Goal: Information Seeking & Learning: Learn about a topic

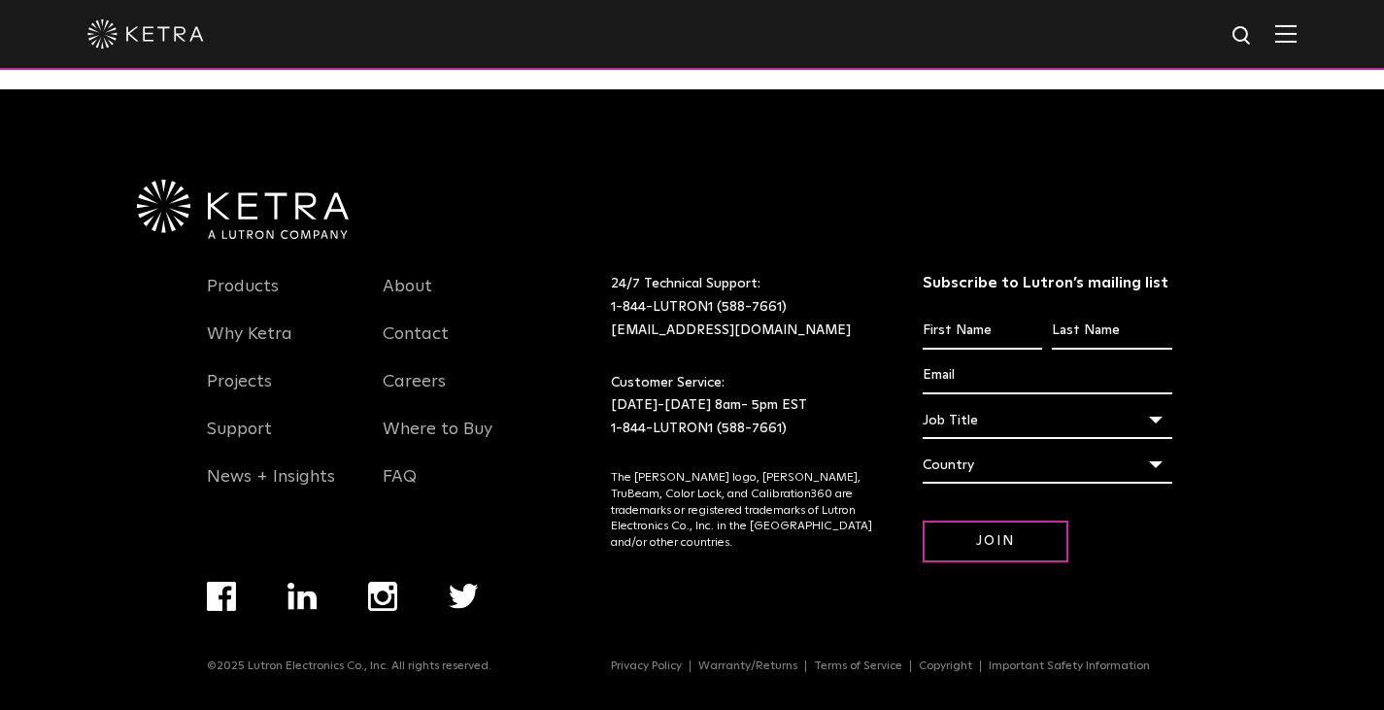
scroll to position [4083, 0]
click at [257, 289] on link "Products" at bounding box center [243, 298] width 72 height 45
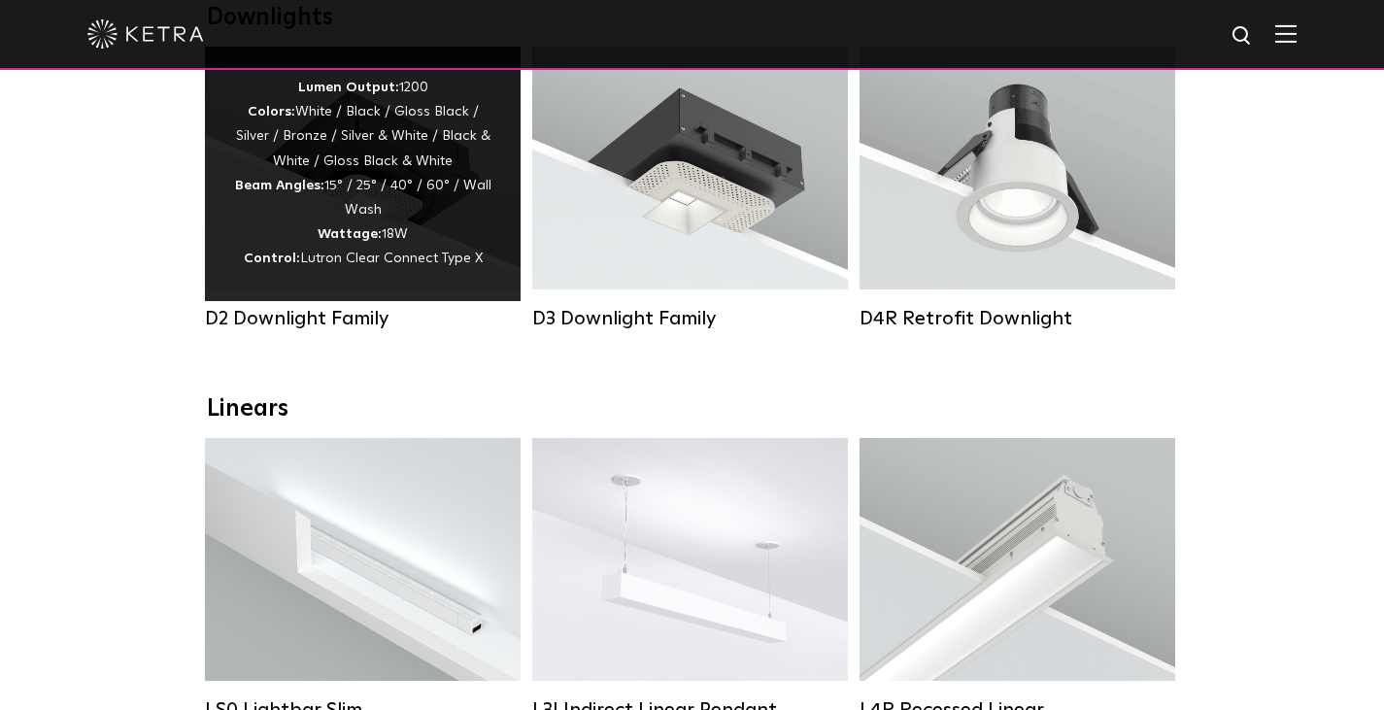
scroll to position [388, 0]
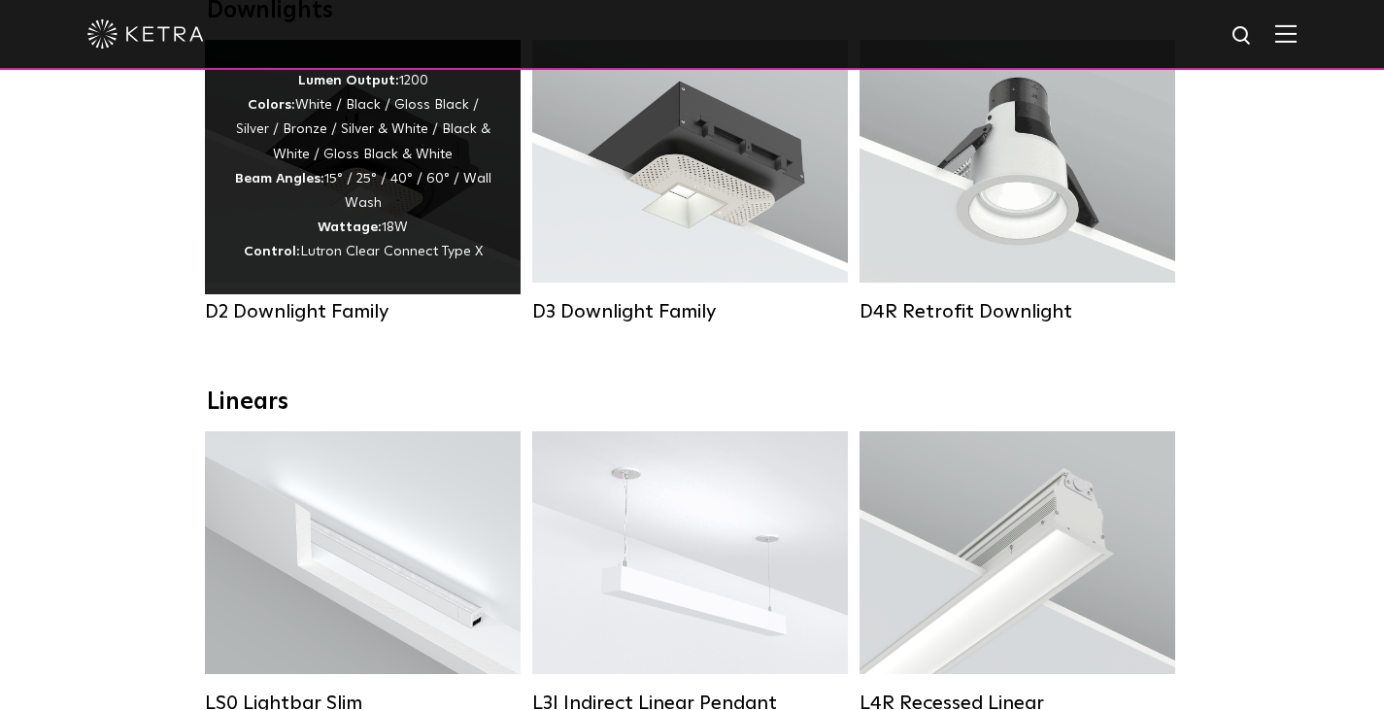
click at [314, 323] on div "D2 Downlight Family" at bounding box center [363, 311] width 316 height 23
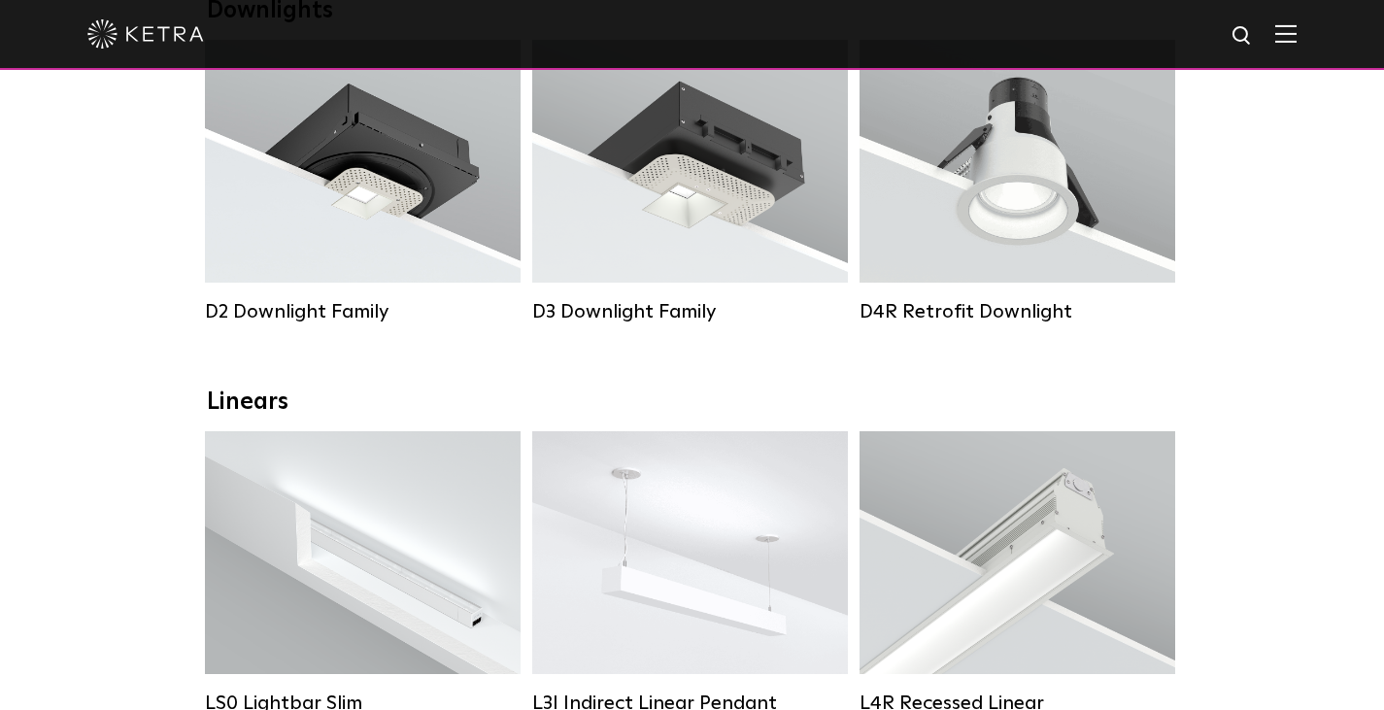
scroll to position [97, 0]
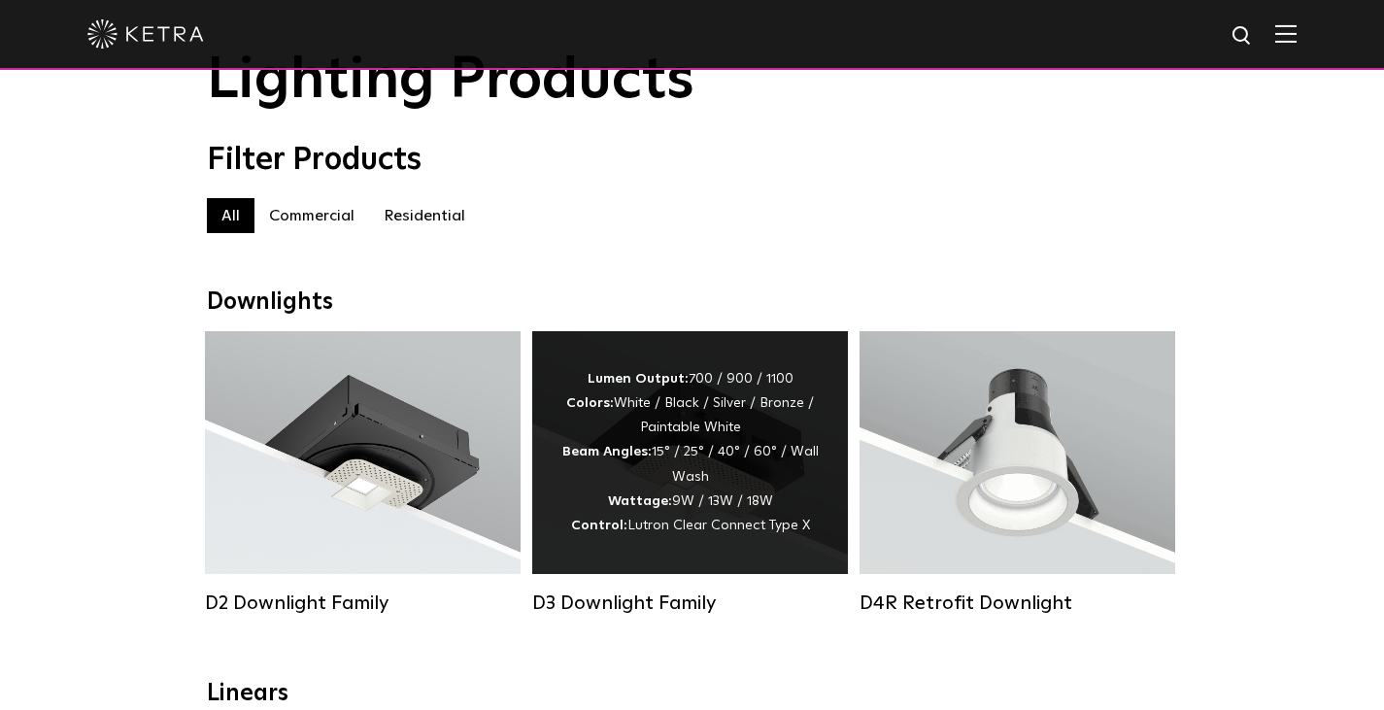
click at [601, 615] on div "D3 Downlight Family" at bounding box center [690, 602] width 316 height 23
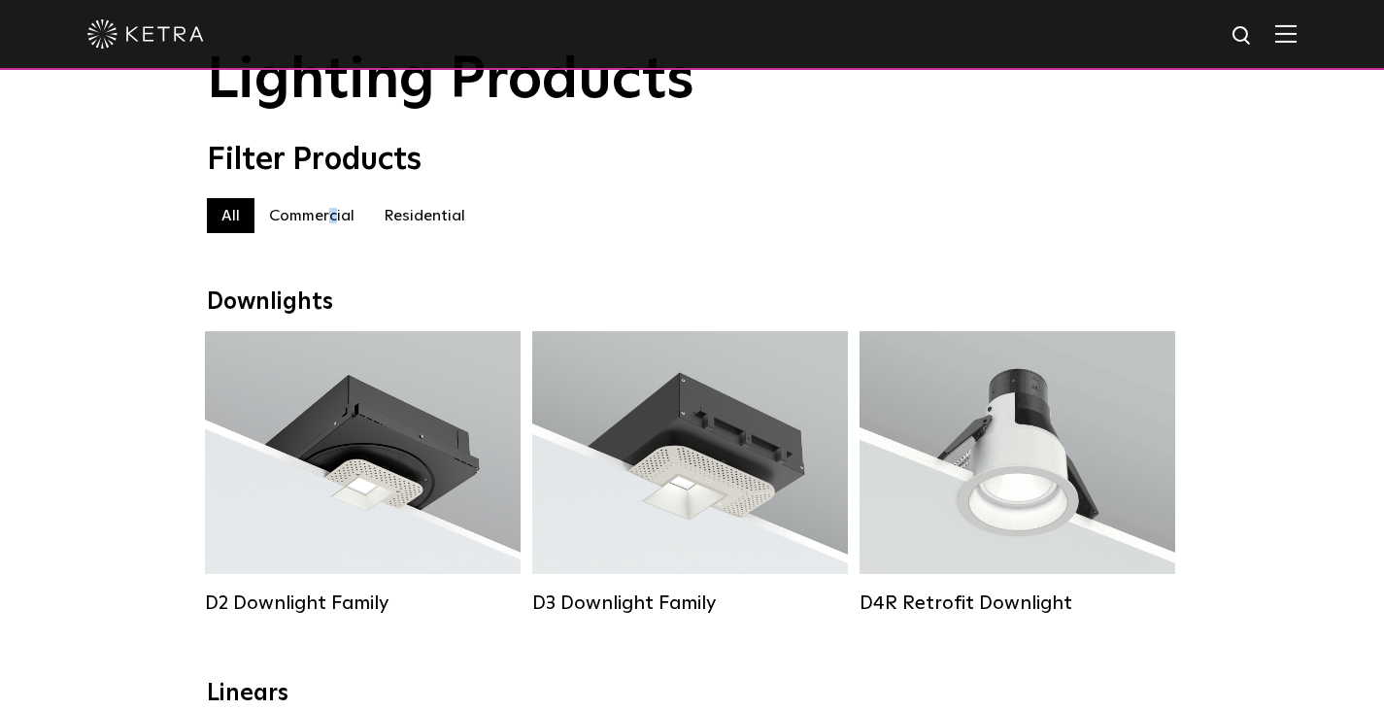
click at [332, 223] on label "Commercial" at bounding box center [311, 215] width 115 height 35
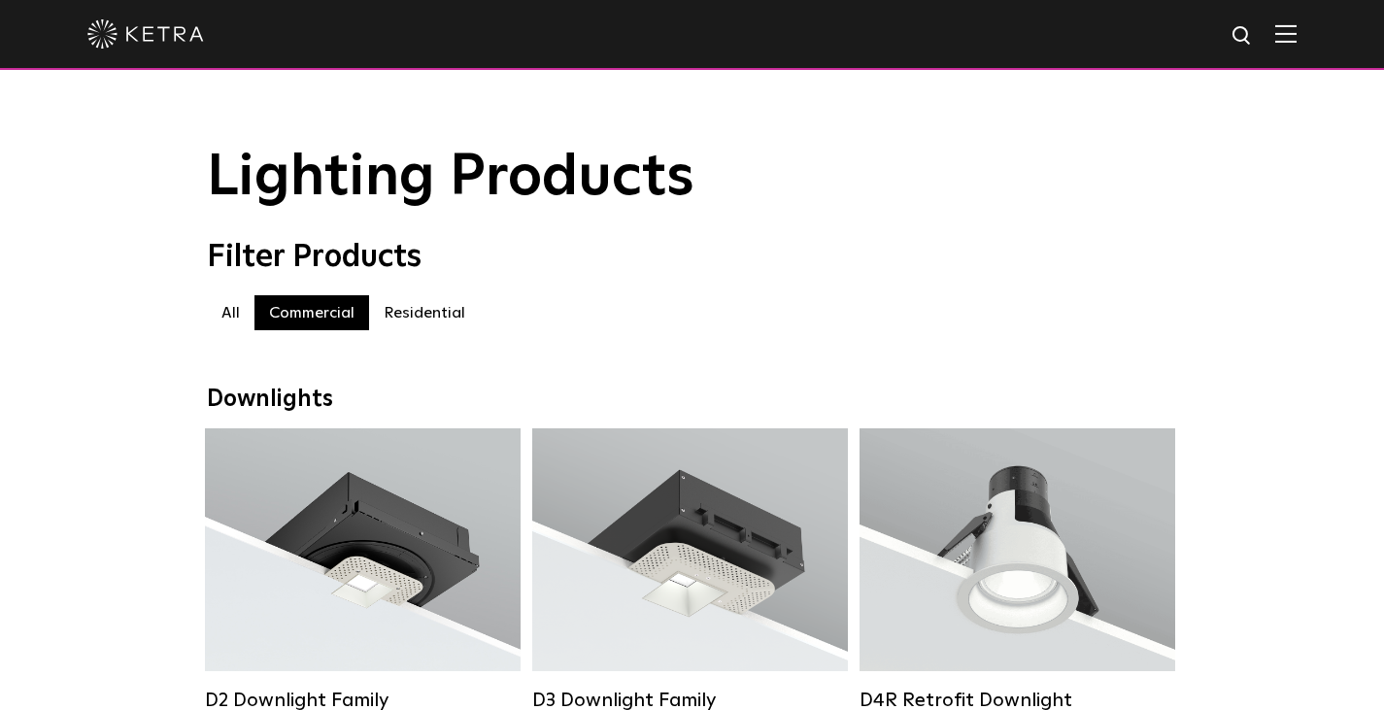
click at [224, 320] on label "All" at bounding box center [231, 312] width 48 height 35
click at [418, 318] on label "Residential" at bounding box center [424, 312] width 111 height 35
click at [226, 320] on label "All" at bounding box center [231, 312] width 48 height 35
